Goal: Entertainment & Leisure: Consume media (video, audio)

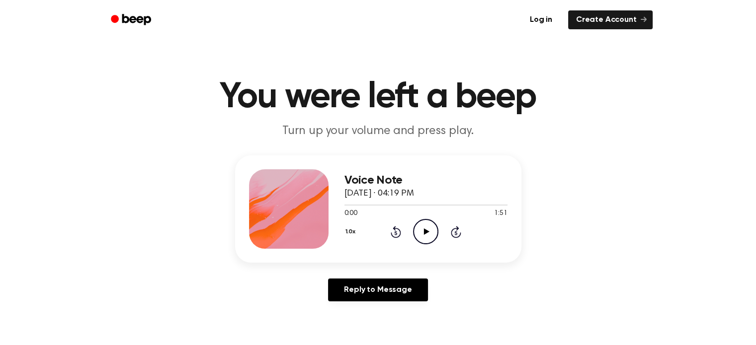
click at [429, 230] on icon "Play Audio" at bounding box center [425, 231] width 25 height 25
click at [360, 205] on div at bounding box center [425, 205] width 163 height 1
click at [365, 205] on div at bounding box center [425, 205] width 163 height 1
click at [374, 205] on div at bounding box center [425, 205] width 163 height 1
click at [380, 205] on div at bounding box center [425, 205] width 163 height 1
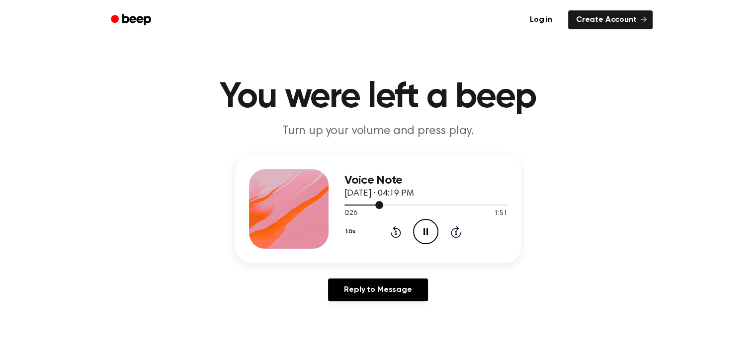
click at [385, 205] on div at bounding box center [425, 205] width 163 height 1
click at [391, 205] on div at bounding box center [425, 205] width 163 height 1
click at [398, 205] on div at bounding box center [425, 205] width 163 height 1
click at [426, 231] on icon "Pause Audio" at bounding box center [425, 231] width 25 height 25
click at [405, 205] on div at bounding box center [380, 205] width 73 height 1
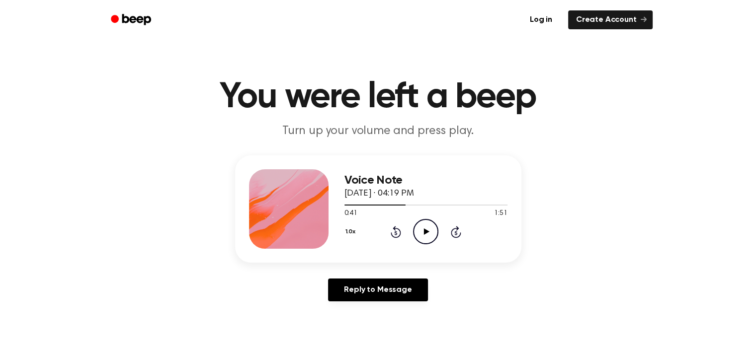
click at [427, 232] on icon at bounding box center [426, 231] width 5 height 6
click at [429, 227] on icon "Pause Audio" at bounding box center [425, 231] width 25 height 25
click at [410, 205] on span at bounding box center [413, 205] width 8 height 8
click at [426, 232] on icon at bounding box center [426, 231] width 5 height 6
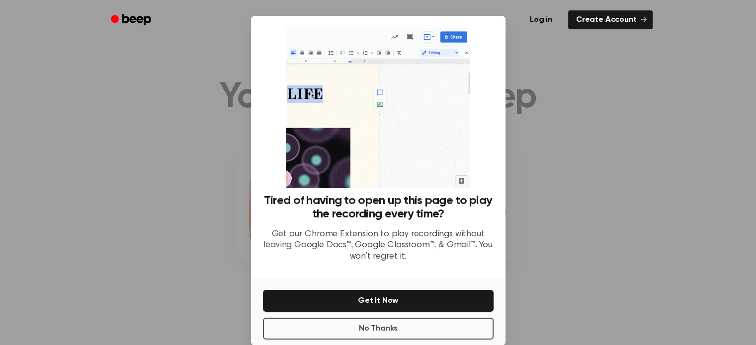
click at [581, 184] on div at bounding box center [378, 172] width 756 height 345
click at [421, 329] on button "No Thanks" at bounding box center [378, 329] width 230 height 22
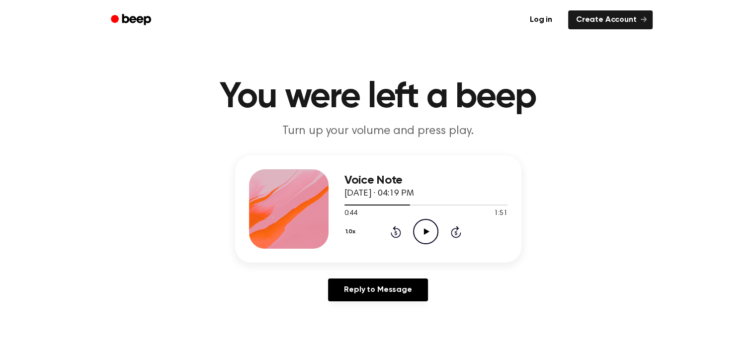
click at [424, 231] on icon at bounding box center [426, 231] width 5 height 6
click at [432, 228] on icon "Pause Audio" at bounding box center [425, 231] width 25 height 25
click at [424, 230] on icon at bounding box center [426, 231] width 5 height 6
click at [423, 230] on icon at bounding box center [425, 231] width 4 height 6
click at [415, 205] on div at bounding box center [385, 205] width 82 height 1
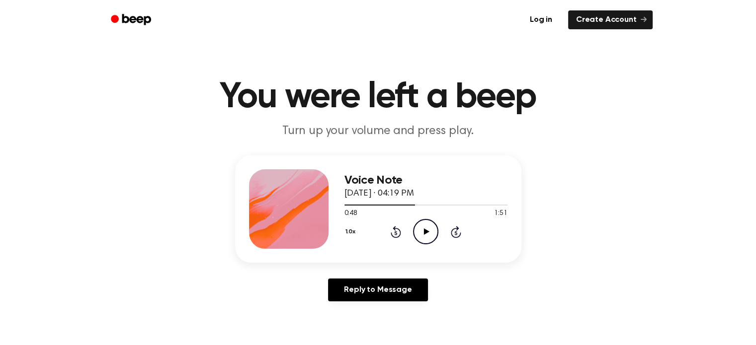
click at [427, 230] on icon at bounding box center [426, 231] width 5 height 6
click at [427, 230] on icon at bounding box center [425, 231] width 4 height 6
click at [427, 230] on icon "Play Audio" at bounding box center [425, 231] width 25 height 25
click at [427, 230] on icon at bounding box center [425, 231] width 4 height 6
click at [428, 204] on div at bounding box center [425, 205] width 163 height 8
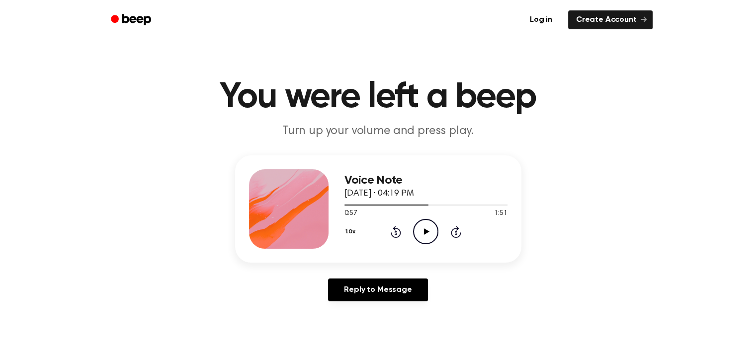
click at [425, 229] on icon "Play Audio" at bounding box center [425, 231] width 25 height 25
click at [425, 228] on icon "Pause Audio" at bounding box center [425, 231] width 25 height 25
click at [426, 227] on icon "Play Audio" at bounding box center [425, 231] width 25 height 25
click at [426, 227] on icon "Pause Audio" at bounding box center [425, 231] width 25 height 25
click at [440, 205] on div at bounding box center [396, 205] width 105 height 1
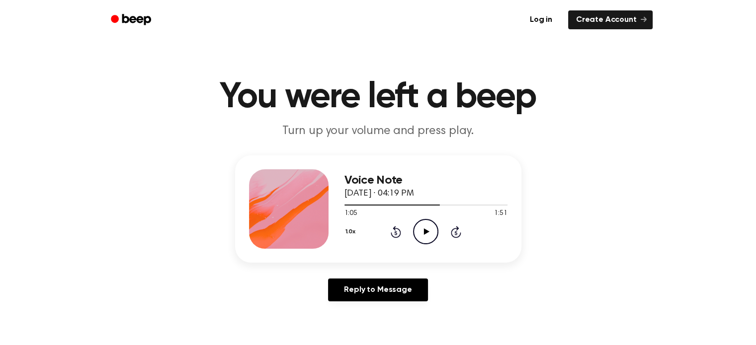
click at [425, 231] on icon at bounding box center [426, 231] width 5 height 6
click at [425, 230] on icon "Pause Audio" at bounding box center [425, 231] width 25 height 25
click at [425, 230] on icon at bounding box center [426, 231] width 5 height 6
click at [425, 226] on icon "Pause Audio" at bounding box center [425, 231] width 25 height 25
click at [447, 205] on div at bounding box center [402, 205] width 116 height 1
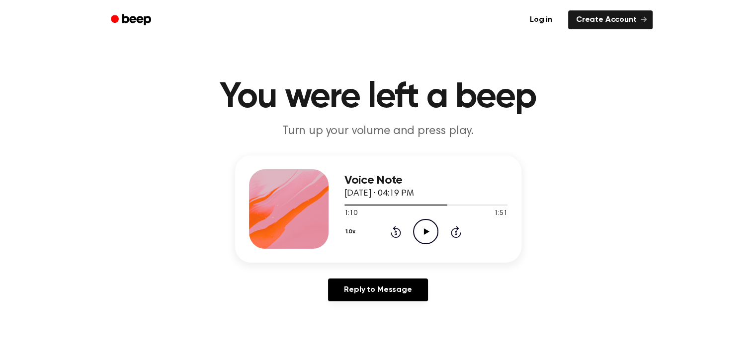
click at [425, 232] on icon at bounding box center [426, 231] width 5 height 6
click at [424, 231] on icon at bounding box center [425, 231] width 4 height 6
click at [444, 205] on div at bounding box center [399, 205] width 111 height 1
click at [429, 229] on icon "Play Audio" at bounding box center [425, 231] width 25 height 25
click at [430, 228] on icon "Pause Audio" at bounding box center [425, 231] width 25 height 25
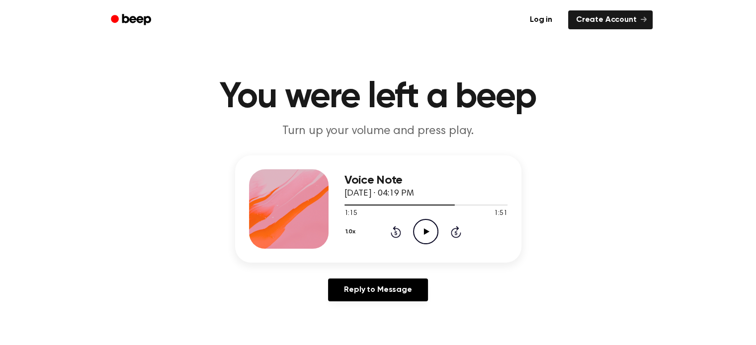
click at [429, 231] on icon "Play Audio" at bounding box center [425, 231] width 25 height 25
click at [429, 231] on icon "Pause Audio" at bounding box center [425, 231] width 25 height 25
click at [451, 205] on div at bounding box center [402, 205] width 116 height 1
click at [442, 205] on div at bounding box center [397, 205] width 107 height 1
click at [428, 230] on icon "Play Audio" at bounding box center [425, 231] width 25 height 25
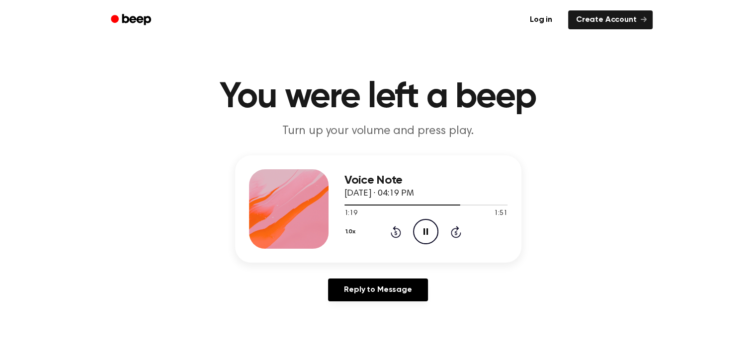
click at [429, 229] on icon "Pause Audio" at bounding box center [425, 231] width 25 height 25
click at [424, 229] on icon at bounding box center [426, 231] width 5 height 6
click at [424, 229] on icon at bounding box center [425, 231] width 4 height 6
click at [459, 206] on div at bounding box center [425, 205] width 163 height 8
click at [426, 230] on icon at bounding box center [426, 231] width 5 height 6
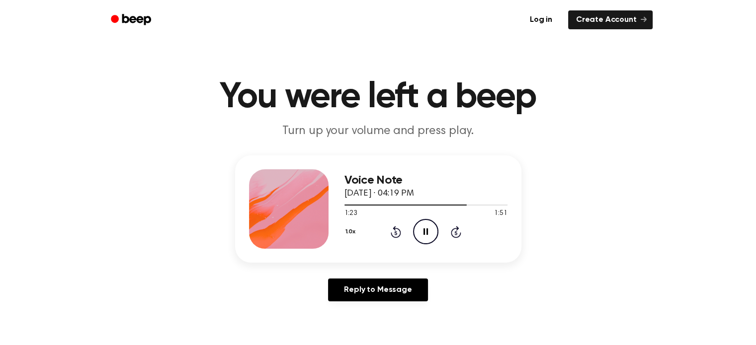
click at [426, 230] on icon "Pause Audio" at bounding box center [425, 231] width 25 height 25
click at [426, 228] on icon "Play Audio" at bounding box center [425, 231] width 25 height 25
click at [426, 228] on icon "Pause Audio" at bounding box center [425, 231] width 25 height 25
click at [411, 205] on div at bounding box center [408, 205] width 129 height 1
click at [427, 226] on icon "Play Audio" at bounding box center [425, 231] width 25 height 25
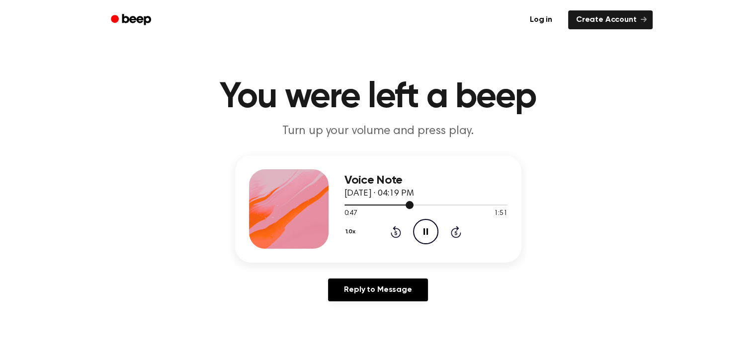
click at [405, 206] on div at bounding box center [425, 205] width 163 height 8
click at [428, 228] on icon "Pause Audio" at bounding box center [425, 231] width 25 height 25
